Goal: Find specific page/section: Find specific page/section

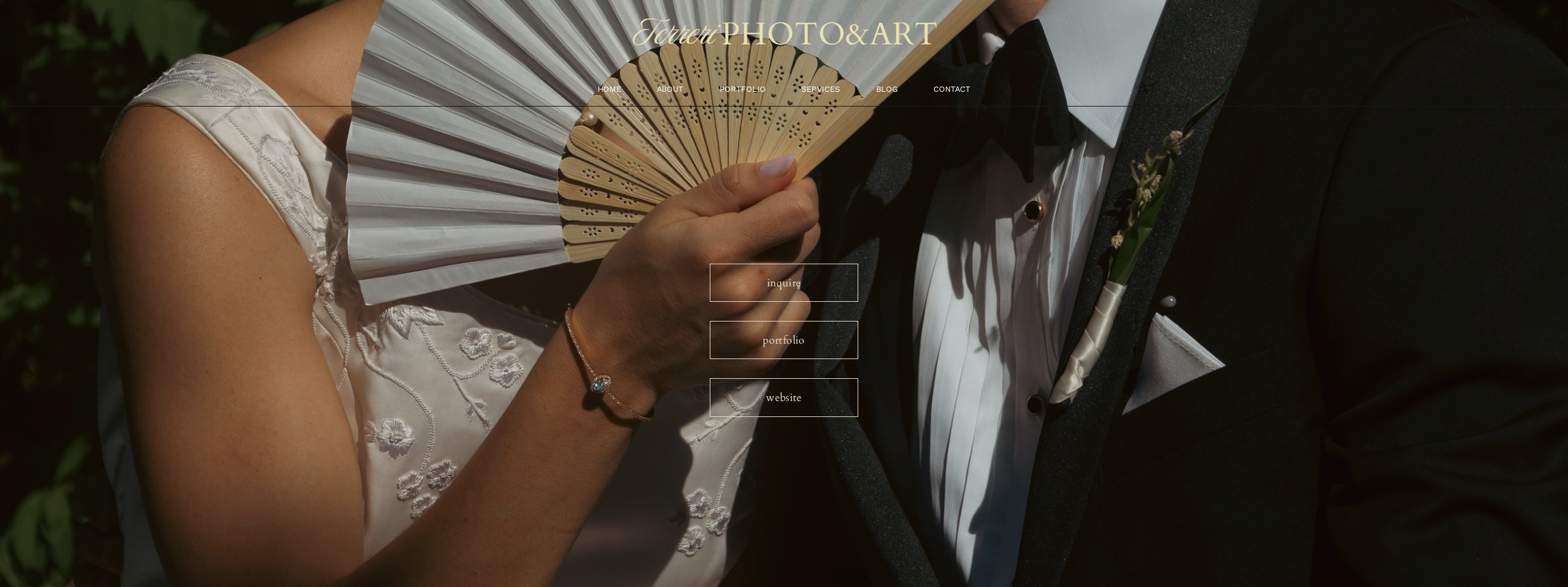
click at [793, 403] on link "website" at bounding box center [784, 397] width 149 height 38
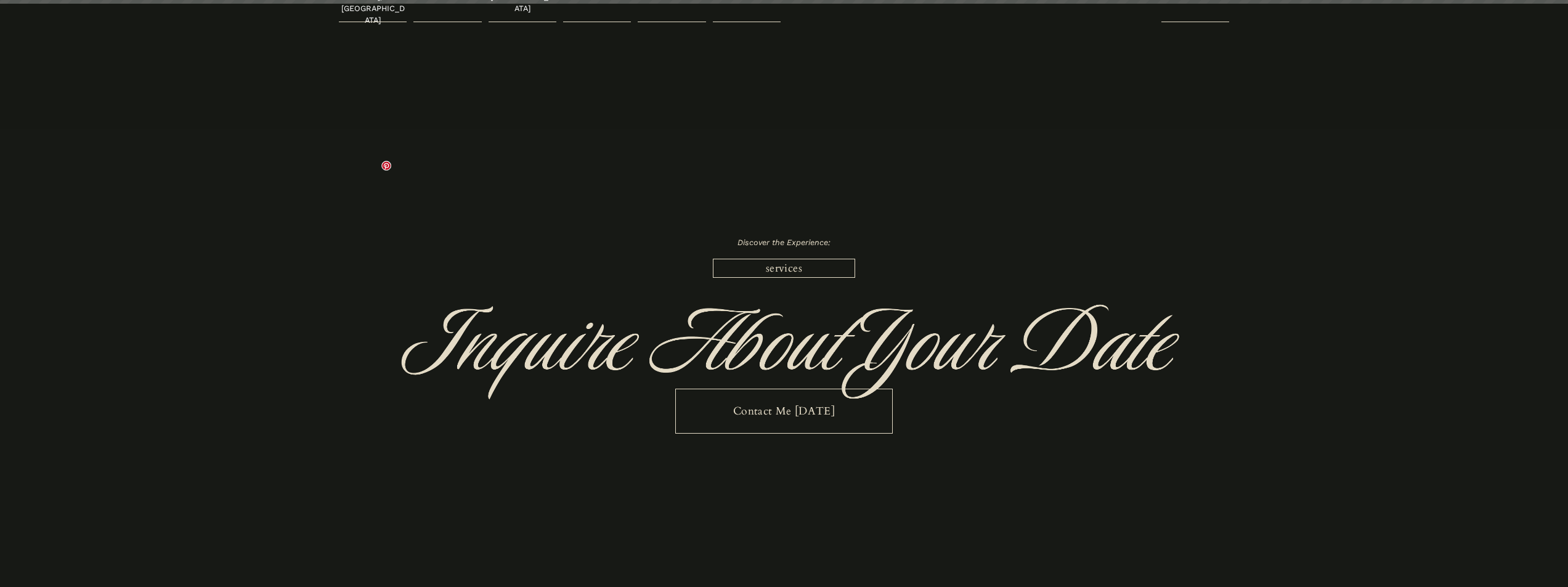
scroll to position [3759, 0]
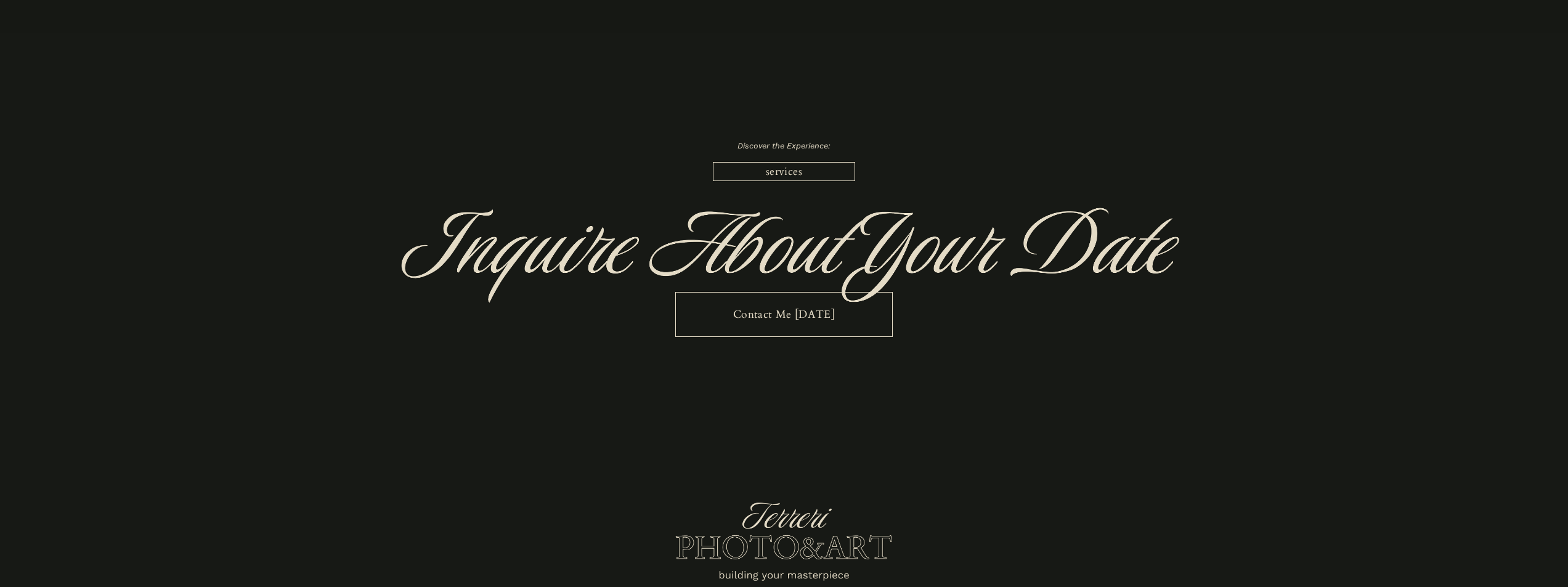
click at [798, 162] on link "services" at bounding box center [784, 172] width 143 height 19
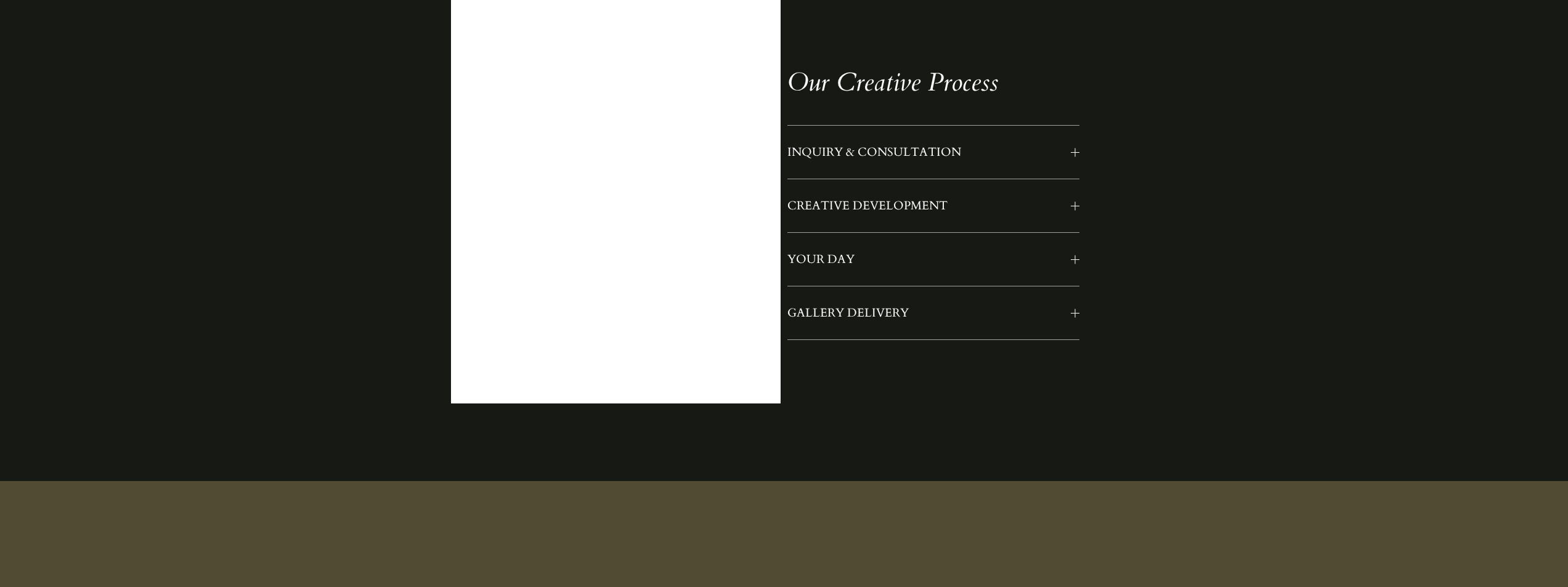
scroll to position [1109, 0]
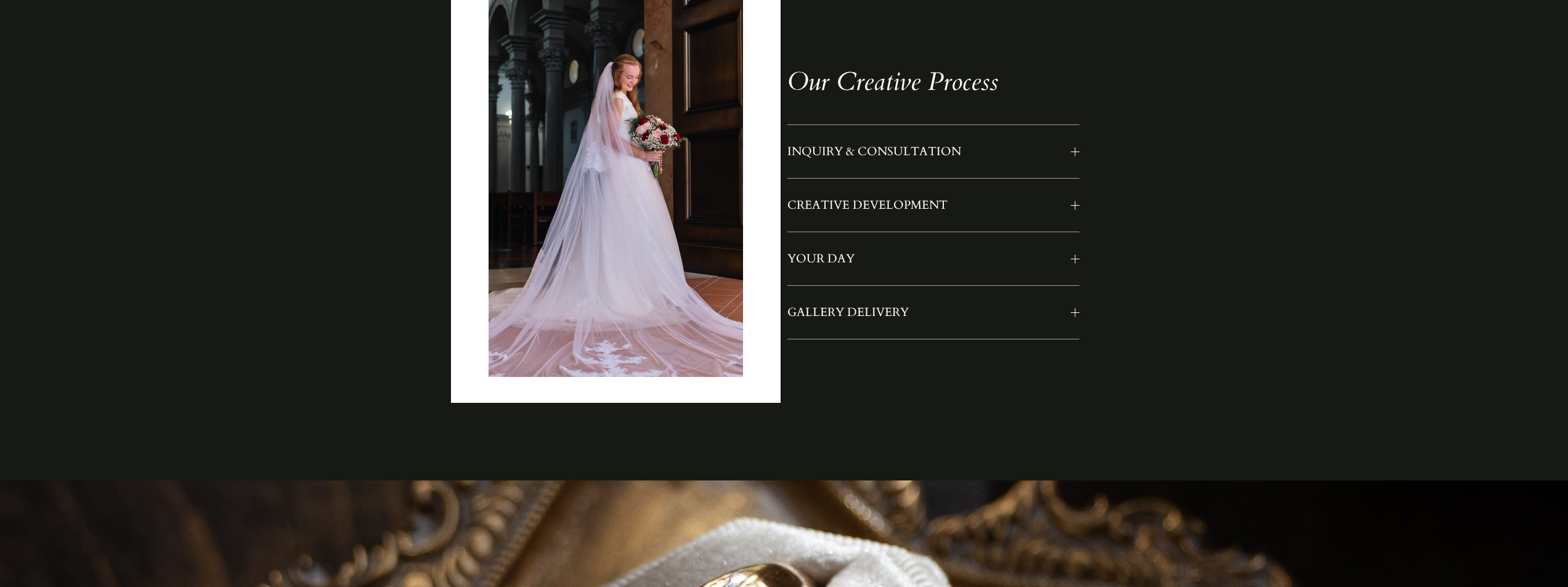
click at [1073, 157] on button "INQUIRY & CONSULTATION" at bounding box center [933, 151] width 292 height 53
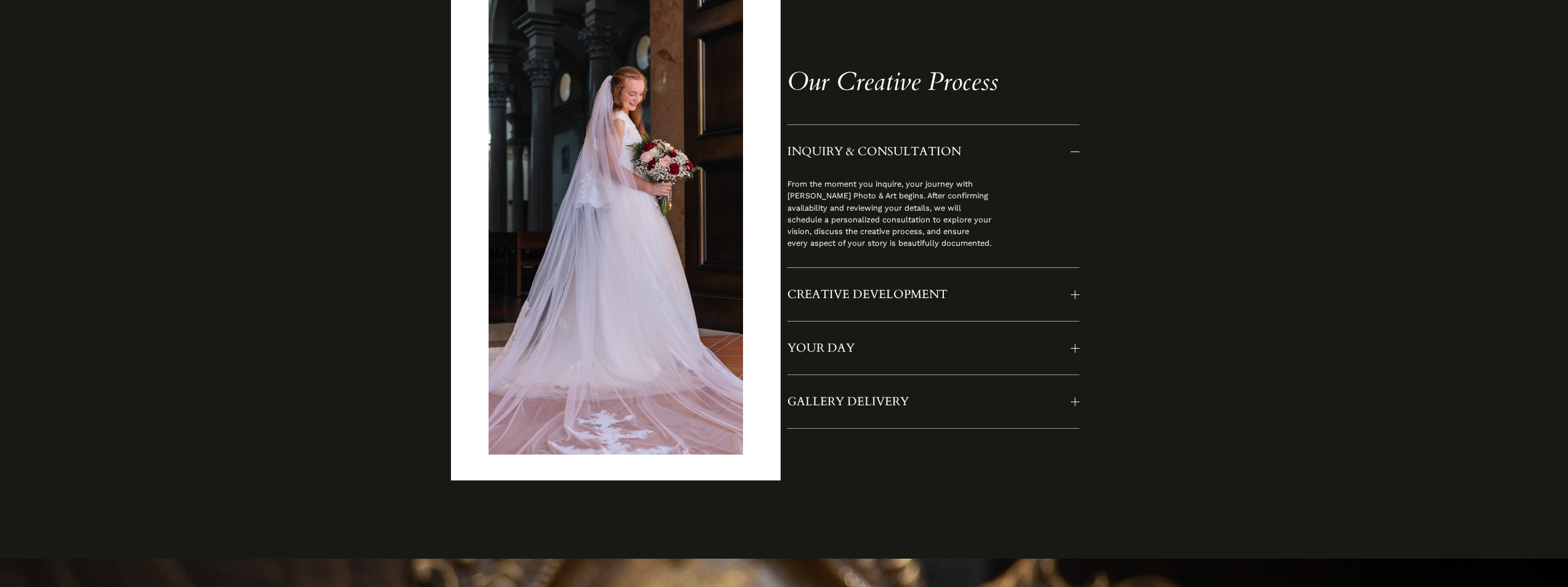
click at [1072, 154] on div at bounding box center [1075, 151] width 9 height 9
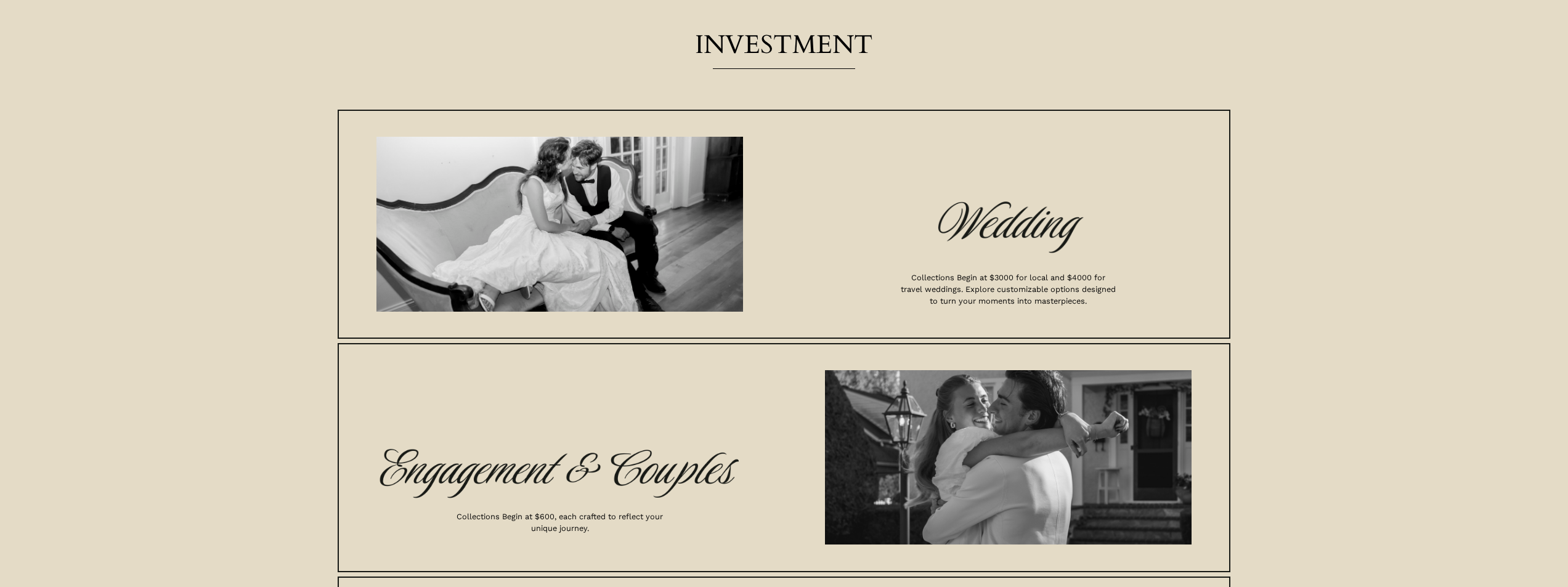
scroll to position [3141, 0]
